Goal: Information Seeking & Learning: Learn about a topic

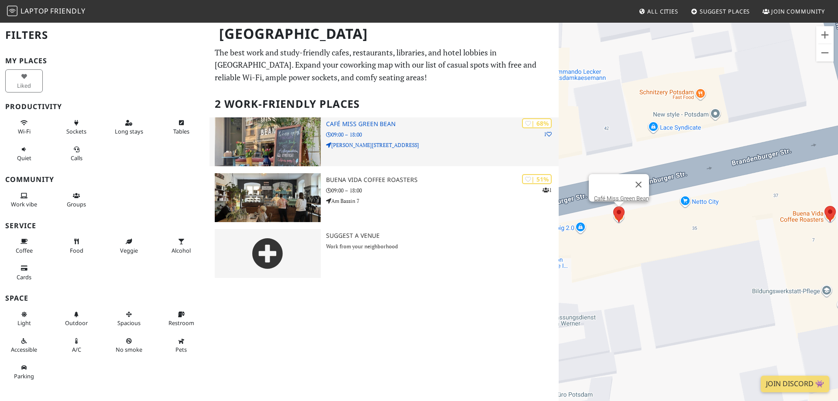
click at [298, 136] on img at bounding box center [268, 141] width 106 height 49
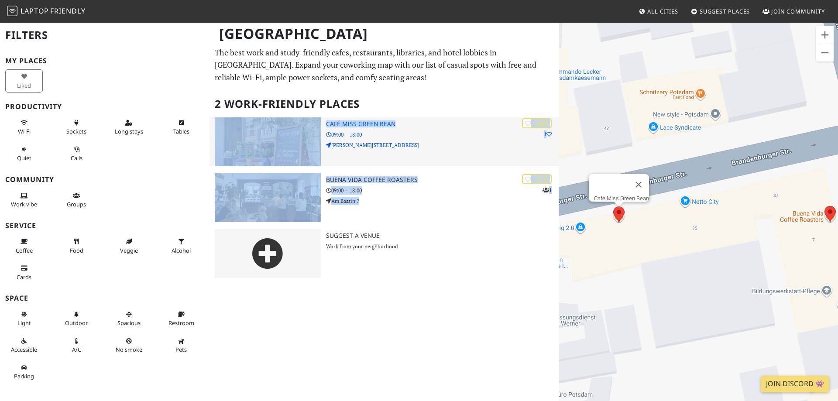
drag, startPoint x: 420, startPoint y: 100, endPoint x: 373, endPoint y: 125, distance: 53.1
click at [373, 125] on div "The best work and study-friendly cafes, restaurants, libraries, and hotel lobbi…" at bounding box center [383, 165] width 349 height 239
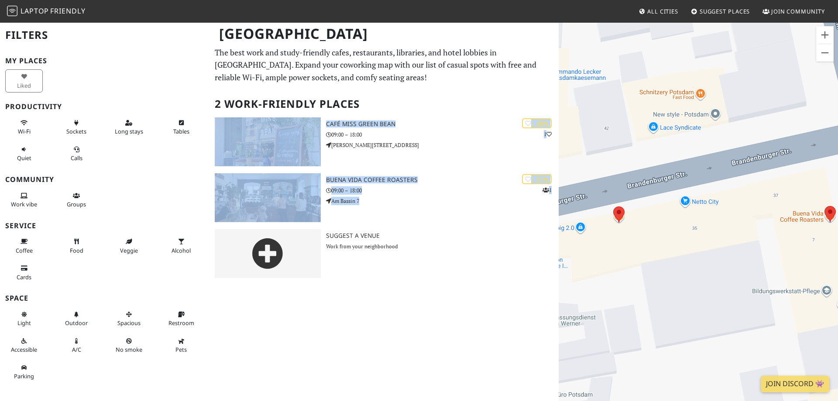
click at [413, 96] on h2 "2 Work-Friendly Places" at bounding box center [384, 104] width 339 height 27
drag, startPoint x: 395, startPoint y: 115, endPoint x: 403, endPoint y: 107, distance: 11.1
click at [394, 121] on div "The best work and study-friendly cafes, restaurants, libraries, and hotel lobbi…" at bounding box center [383, 165] width 349 height 239
click at [407, 101] on h2 "2 Work-Friendly Places" at bounding box center [384, 104] width 339 height 27
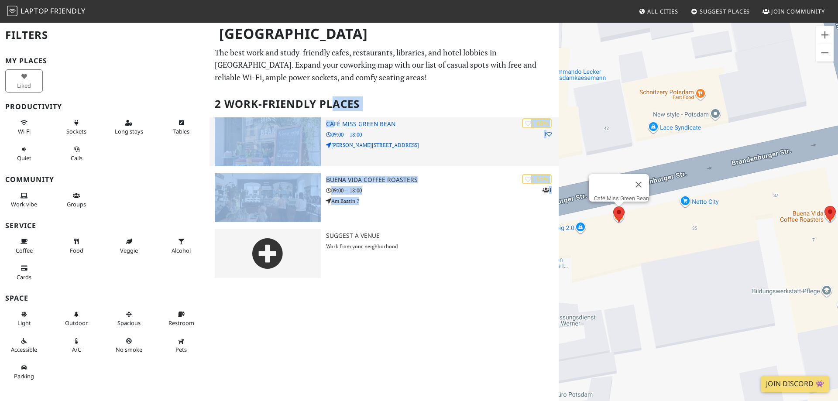
drag, startPoint x: 332, startPoint y: 110, endPoint x: 332, endPoint y: 121, distance: 10.9
click at [332, 121] on div "The best work and study-friendly cafes, restaurants, libraries, and hotel lobbi…" at bounding box center [383, 165] width 349 height 239
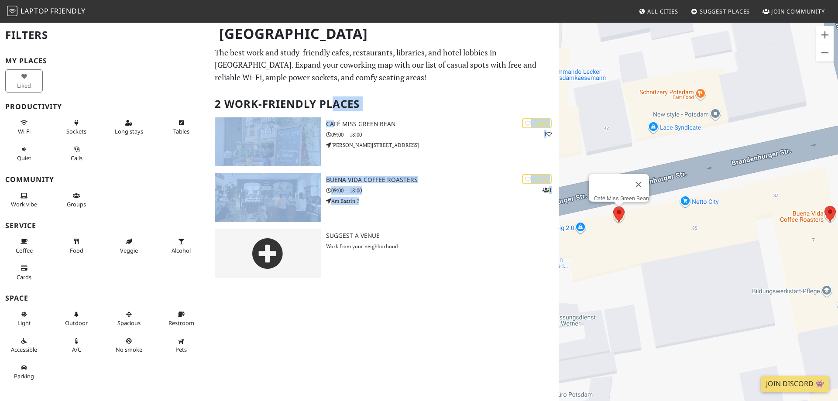
click at [334, 113] on h2 "2 Work-Friendly Places" at bounding box center [384, 104] width 339 height 27
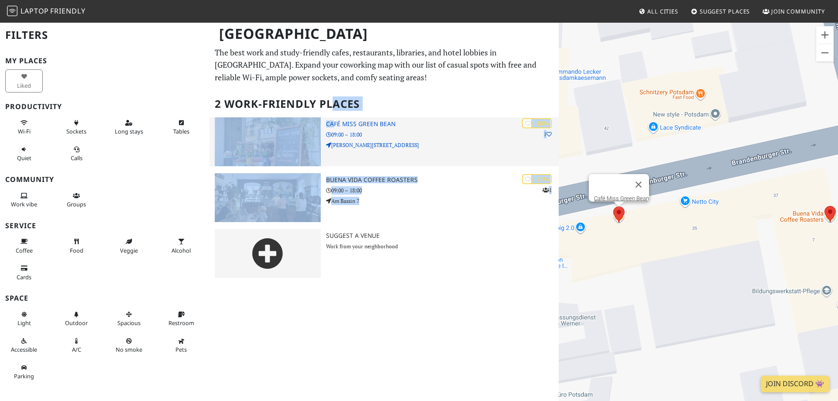
click at [407, 123] on h3 "Café Miss Green Bean" at bounding box center [442, 123] width 233 height 7
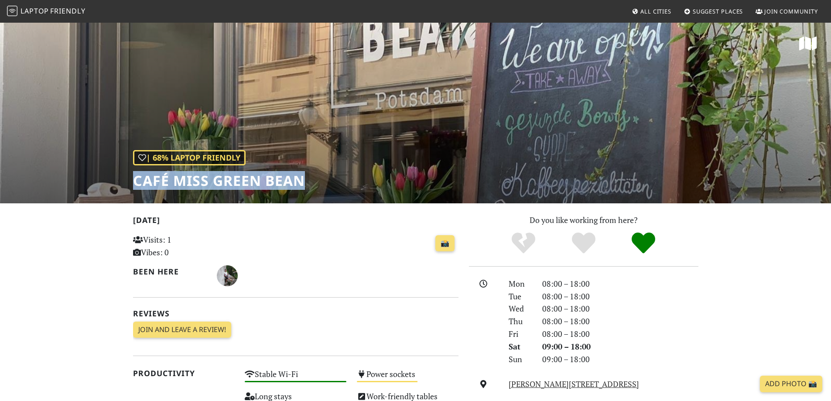
drag, startPoint x: 291, startPoint y: 183, endPoint x: 133, endPoint y: 187, distance: 158.0
click at [133, 187] on div "| 68% Laptop Friendly Café Miss Green Bean" at bounding box center [415, 112] width 831 height 181
copy h1 "Café Miss Green Bean"
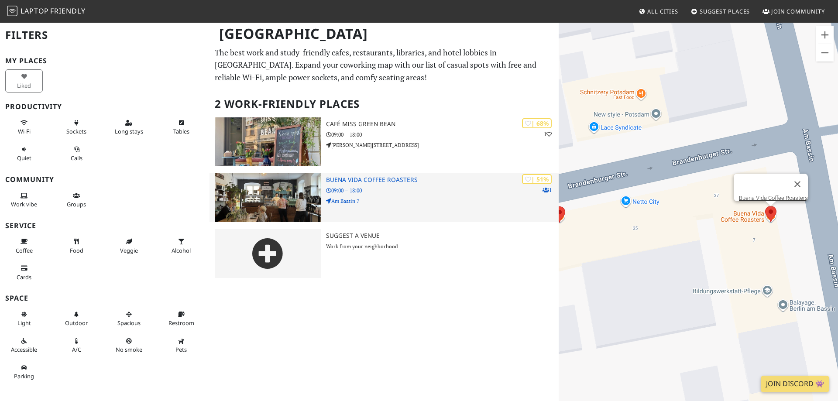
click at [289, 194] on img at bounding box center [268, 197] width 106 height 49
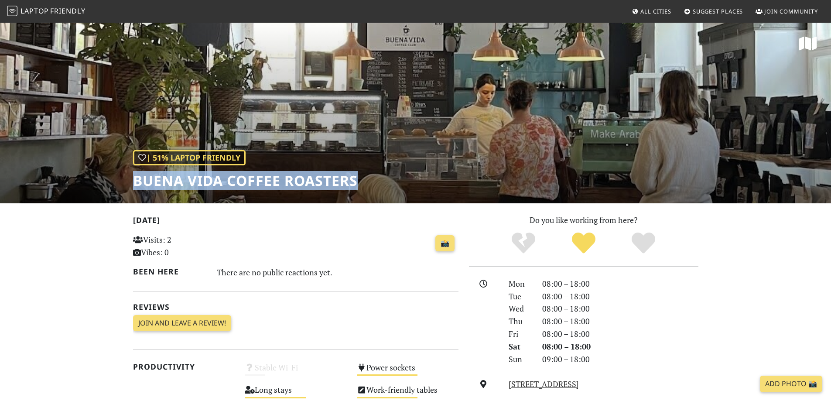
drag, startPoint x: 407, startPoint y: 172, endPoint x: 136, endPoint y: 180, distance: 271.0
click at [136, 180] on div "| 51% Laptop Friendly Buena Vida Coffee Roasters" at bounding box center [415, 112] width 831 height 181
copy h1 "Buena Vida Coffee Roasters"
